Goal: Information Seeking & Learning: Learn about a topic

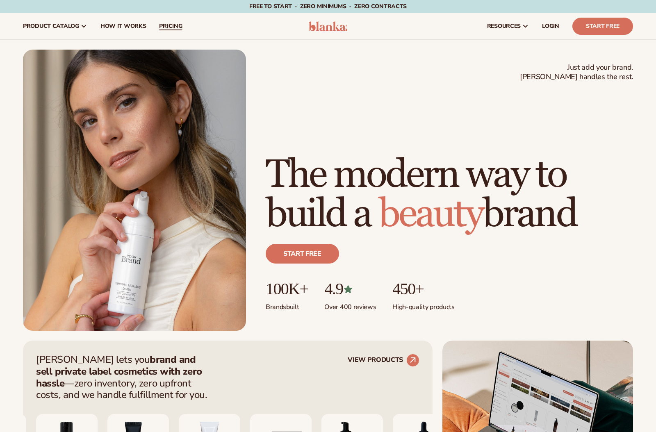
click at [166, 27] on span "pricing" at bounding box center [170, 26] width 23 height 7
